Goal: Task Accomplishment & Management: Manage account settings

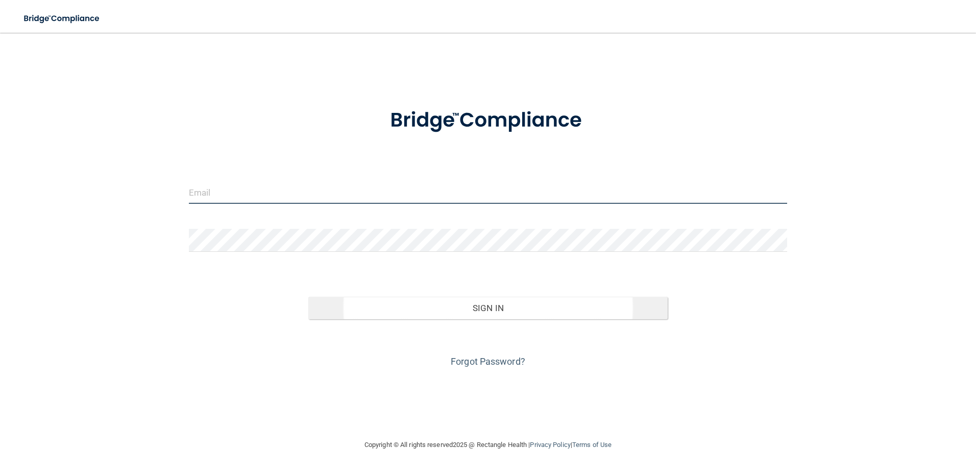
type input "[PERSON_NAME][EMAIL_ADDRESS][DOMAIN_NAME]"
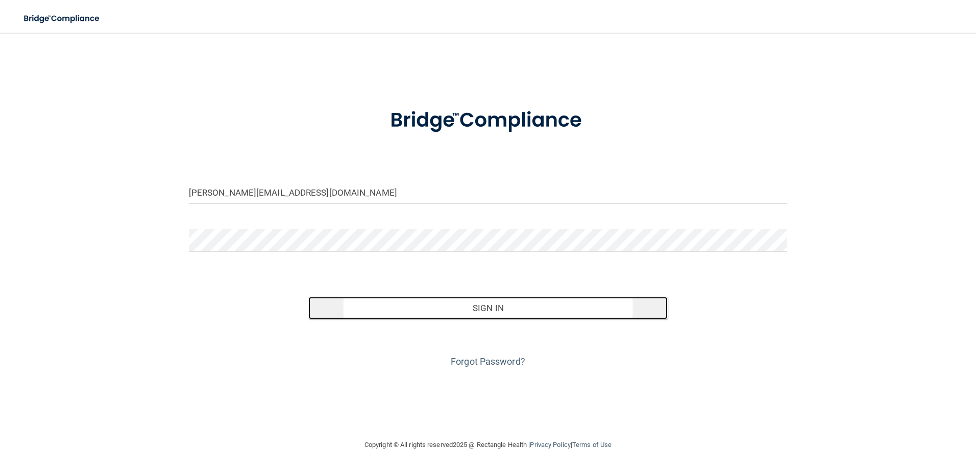
click at [379, 315] on button "Sign In" at bounding box center [487, 308] width 359 height 22
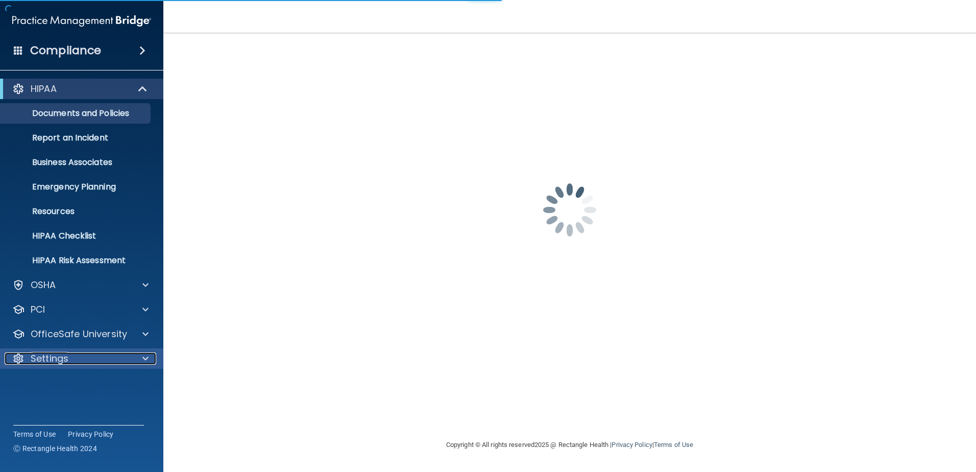
click at [117, 360] on div "Settings" at bounding box center [68, 358] width 127 height 12
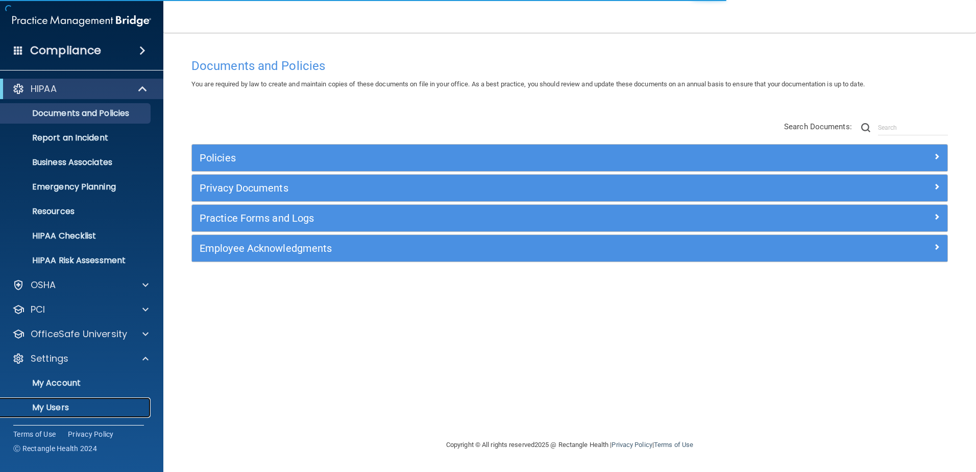
click at [68, 399] on link "My Users" at bounding box center [70, 407] width 161 height 20
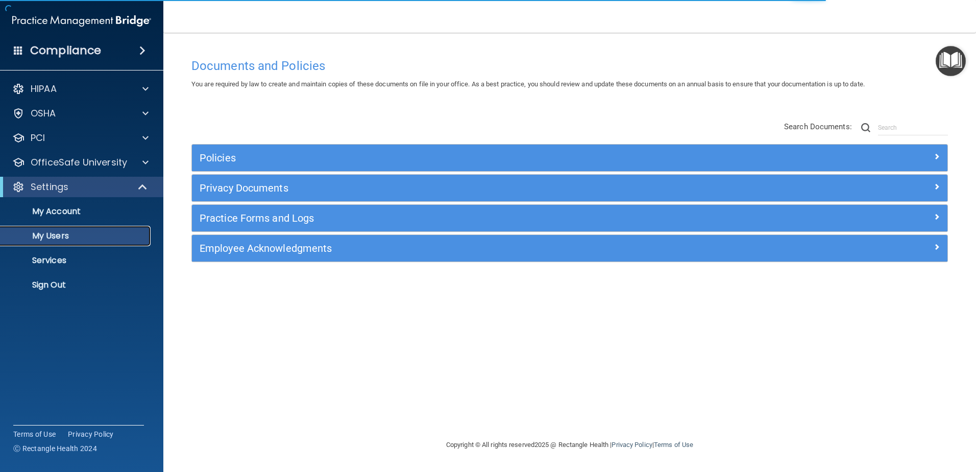
select select "20"
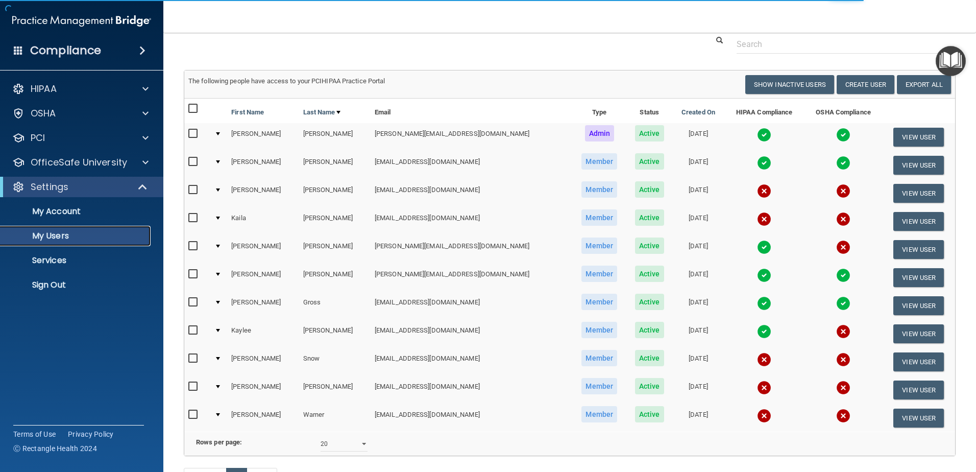
scroll to position [51, 0]
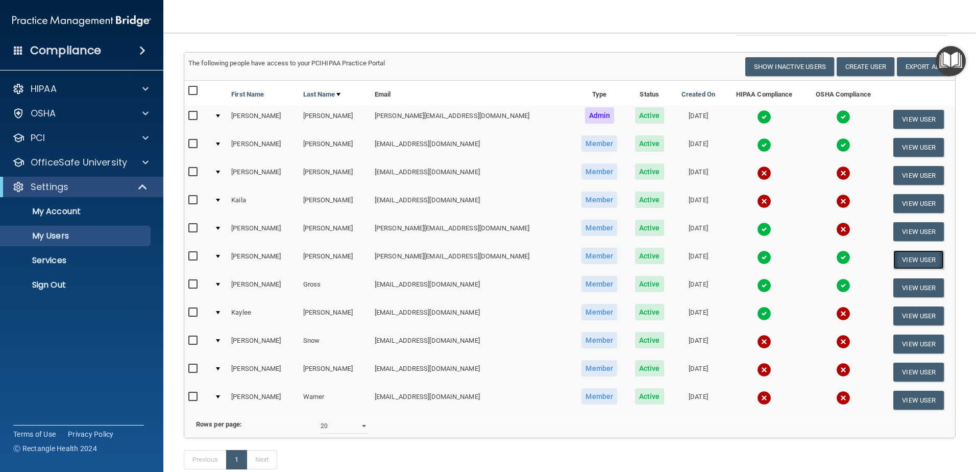
click at [914, 259] on button "View User" at bounding box center [918, 259] width 51 height 19
